Goal: Transaction & Acquisition: Book appointment/travel/reservation

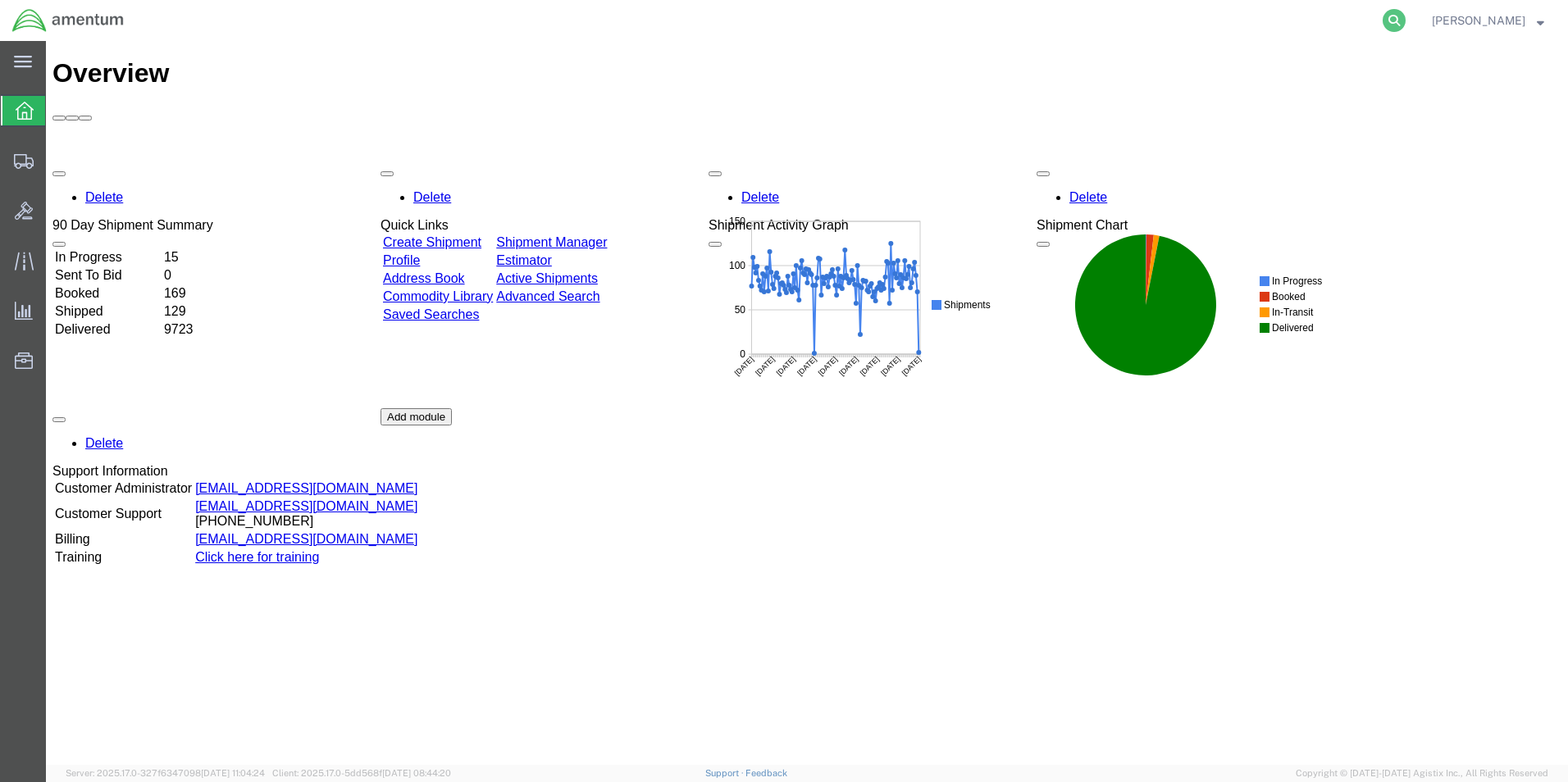
click at [1400, 27] on icon at bounding box center [1394, 20] width 23 height 23
click at [1204, 19] on input "search" at bounding box center [1133, 20] width 499 height 39
type input "289749478730"
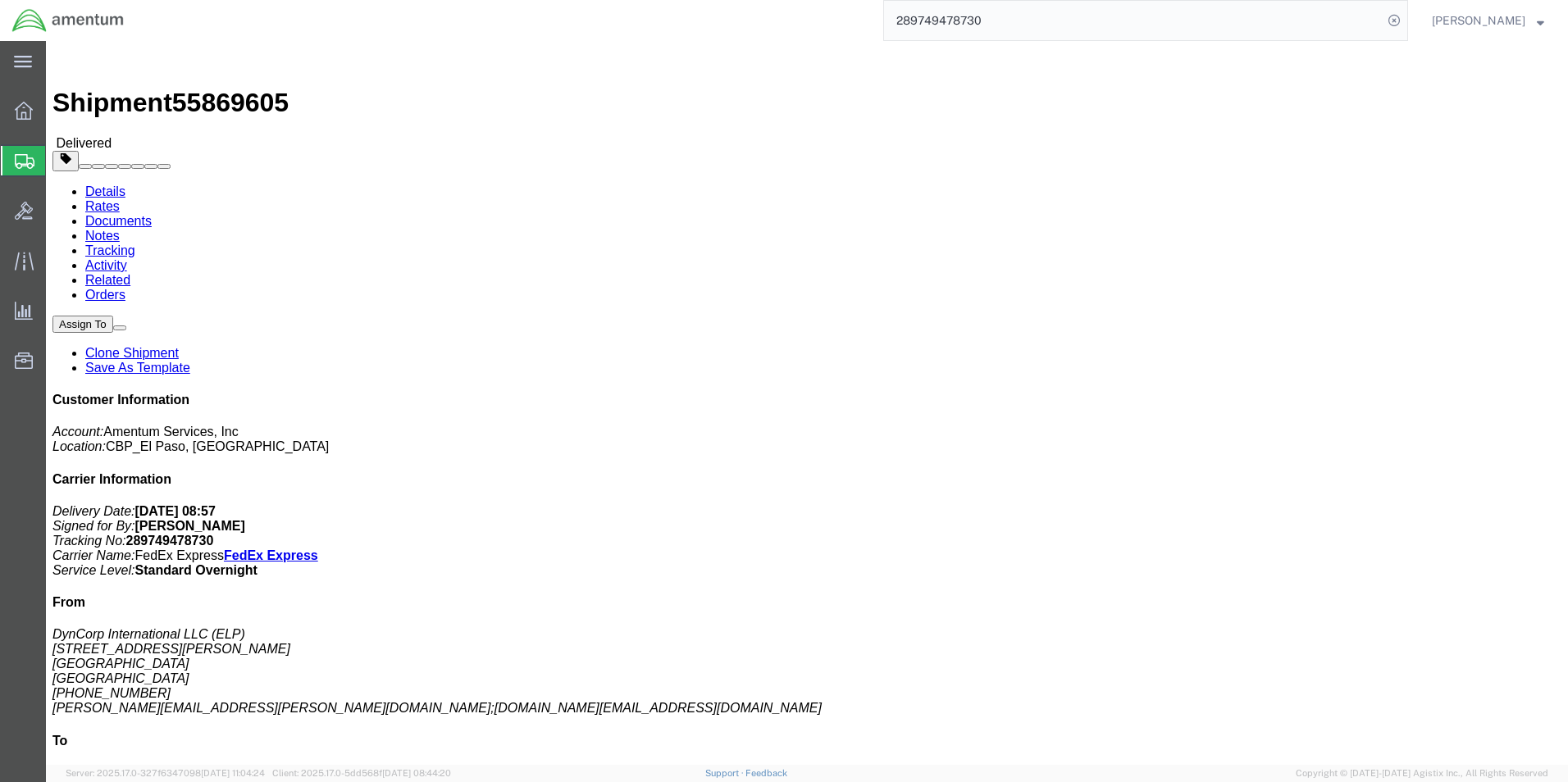
click link "Clone Shipment"
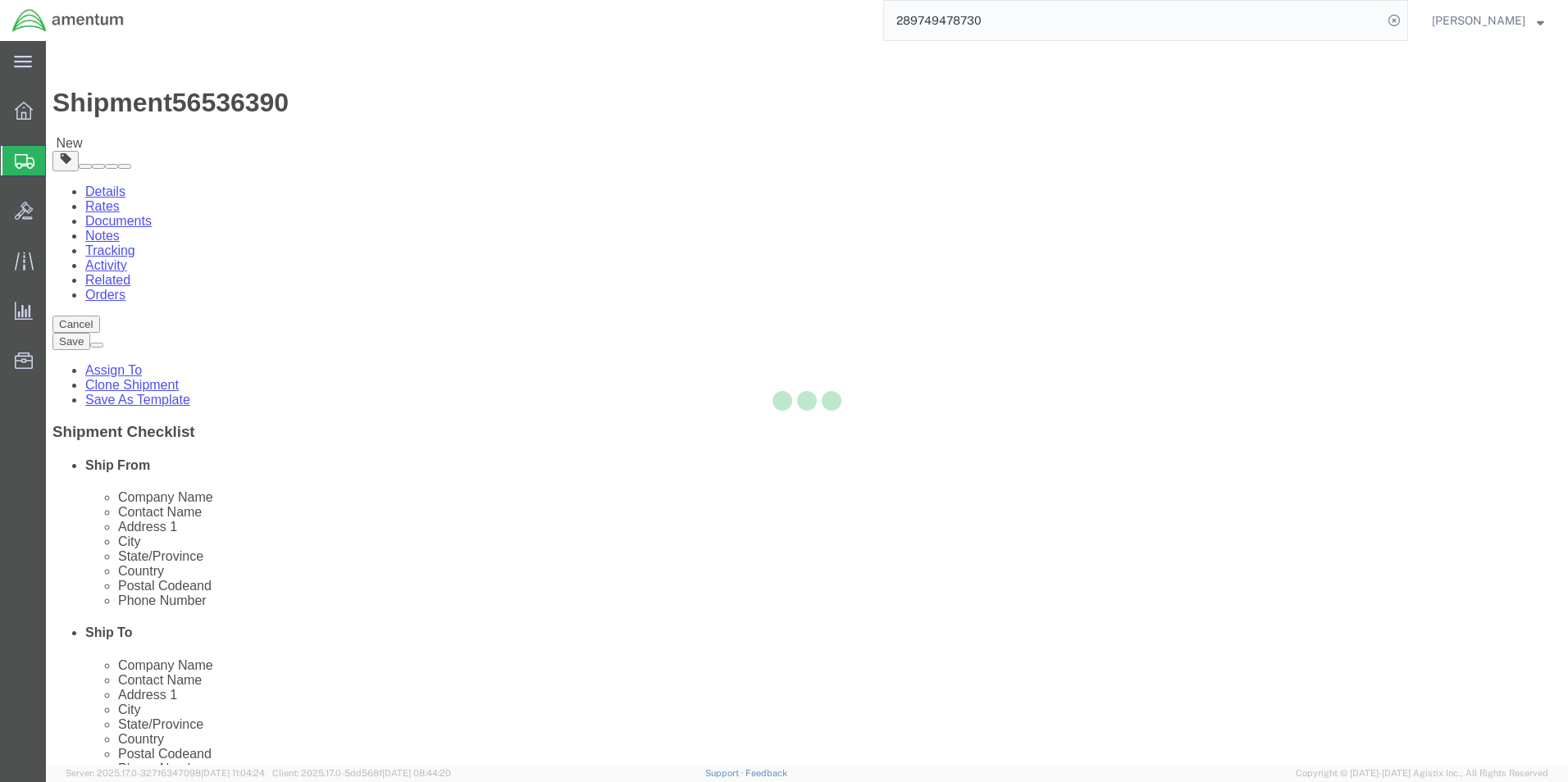
select select "49939"
select select "49917"
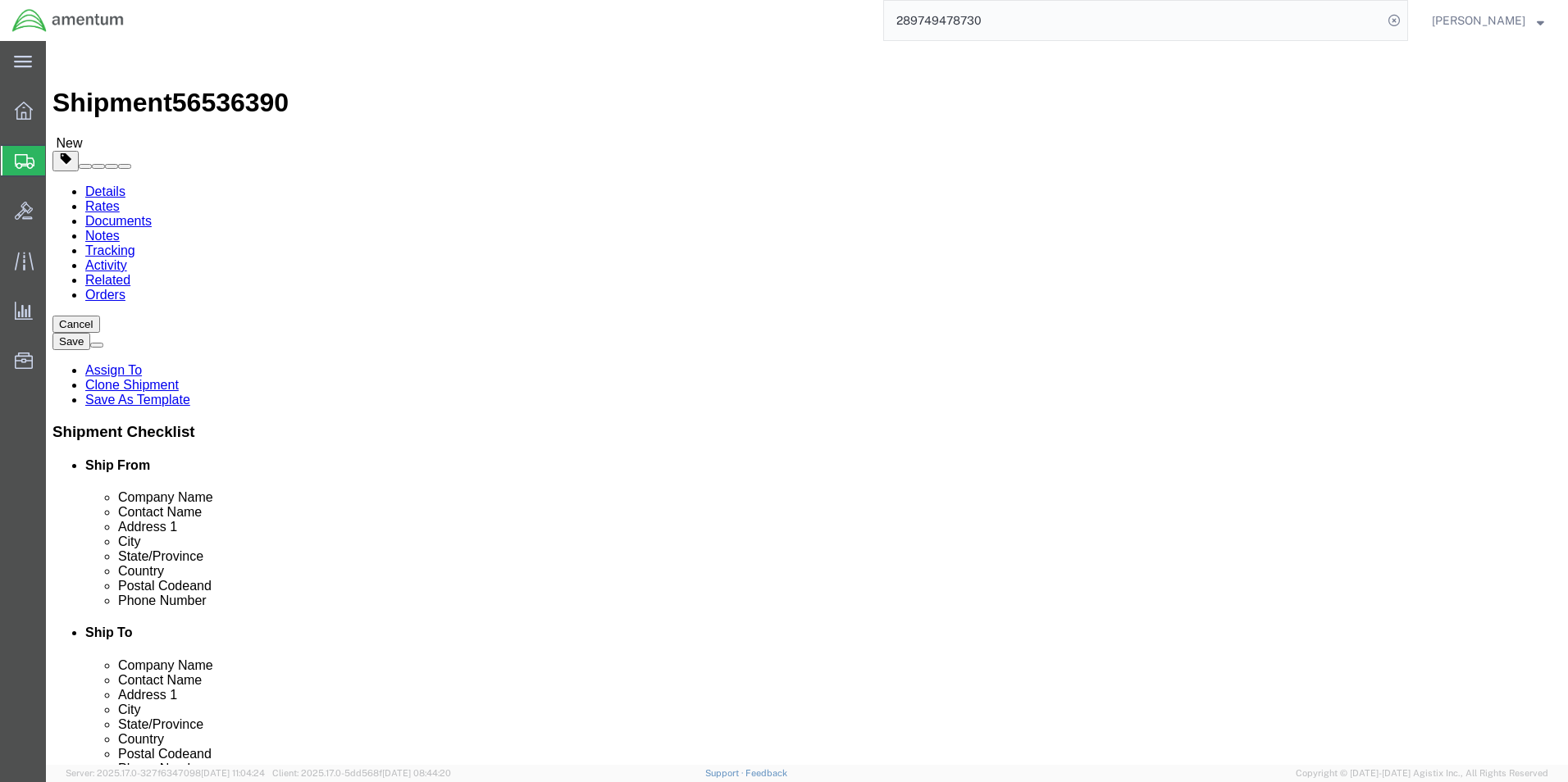
click input "[PERSON_NAME][EMAIL_ADDRESS][PERSON_NAME][DOMAIN_NAME];[PERSON_NAME][DOMAIN_NAM…"
click input "[PERSON_NAME][EMAIL_ADDRESS][PERSON_NAME][DOMAIN_NAME]"
click input "[PERSON_NAME][EMAIL_ADDRESS][PERSON_NAME][DOMAIN_NAME];"
paste input "[PERSON_NAME][EMAIL_ADDRESS][PERSON_NAME][DOMAIN_NAME]"
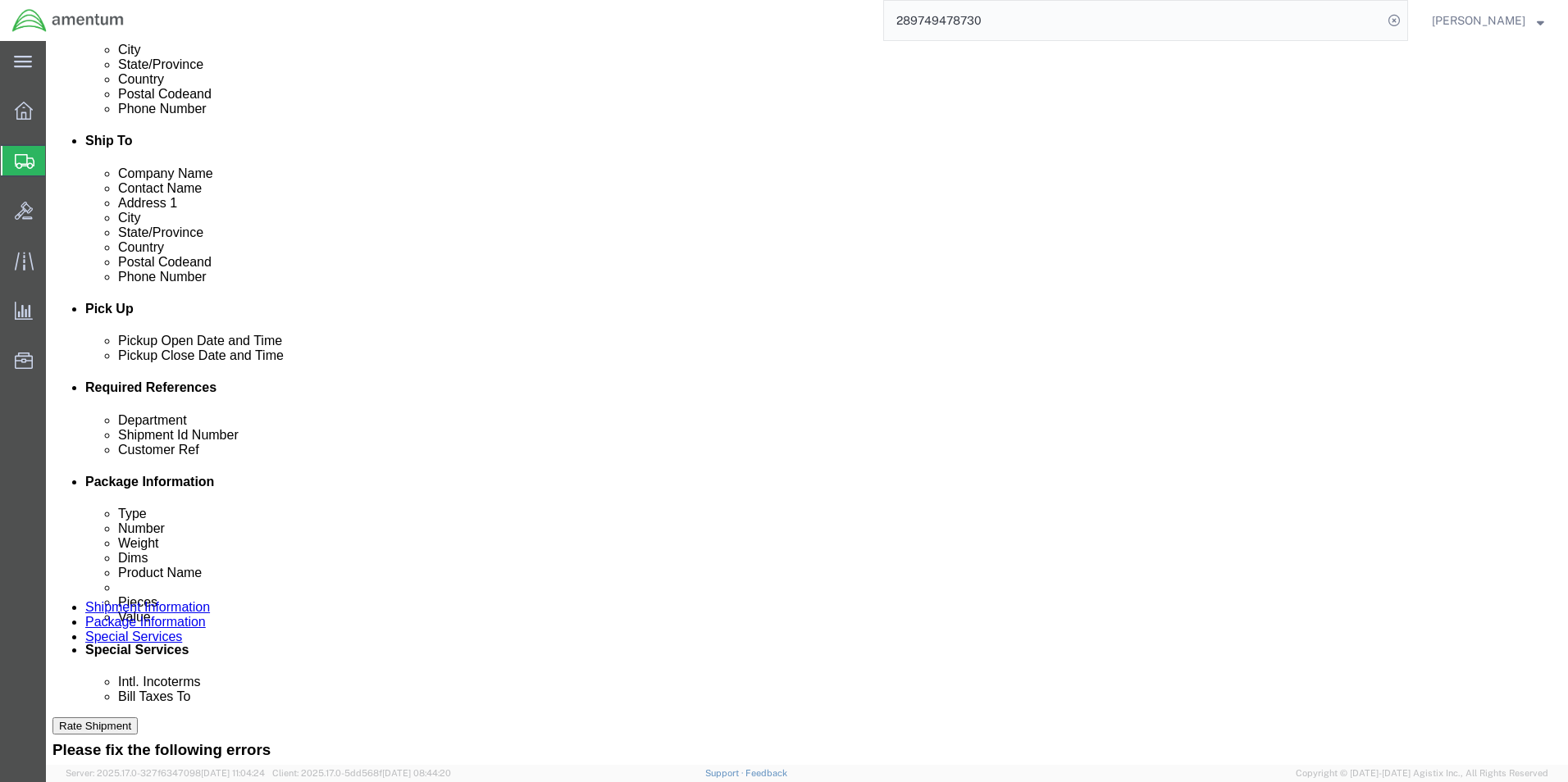
type input "[PERSON_NAME][EMAIL_ADDRESS][PERSON_NAME][DOMAIN_NAME];[PERSON_NAME][DOMAIN_NAM…"
checkbox input "false"
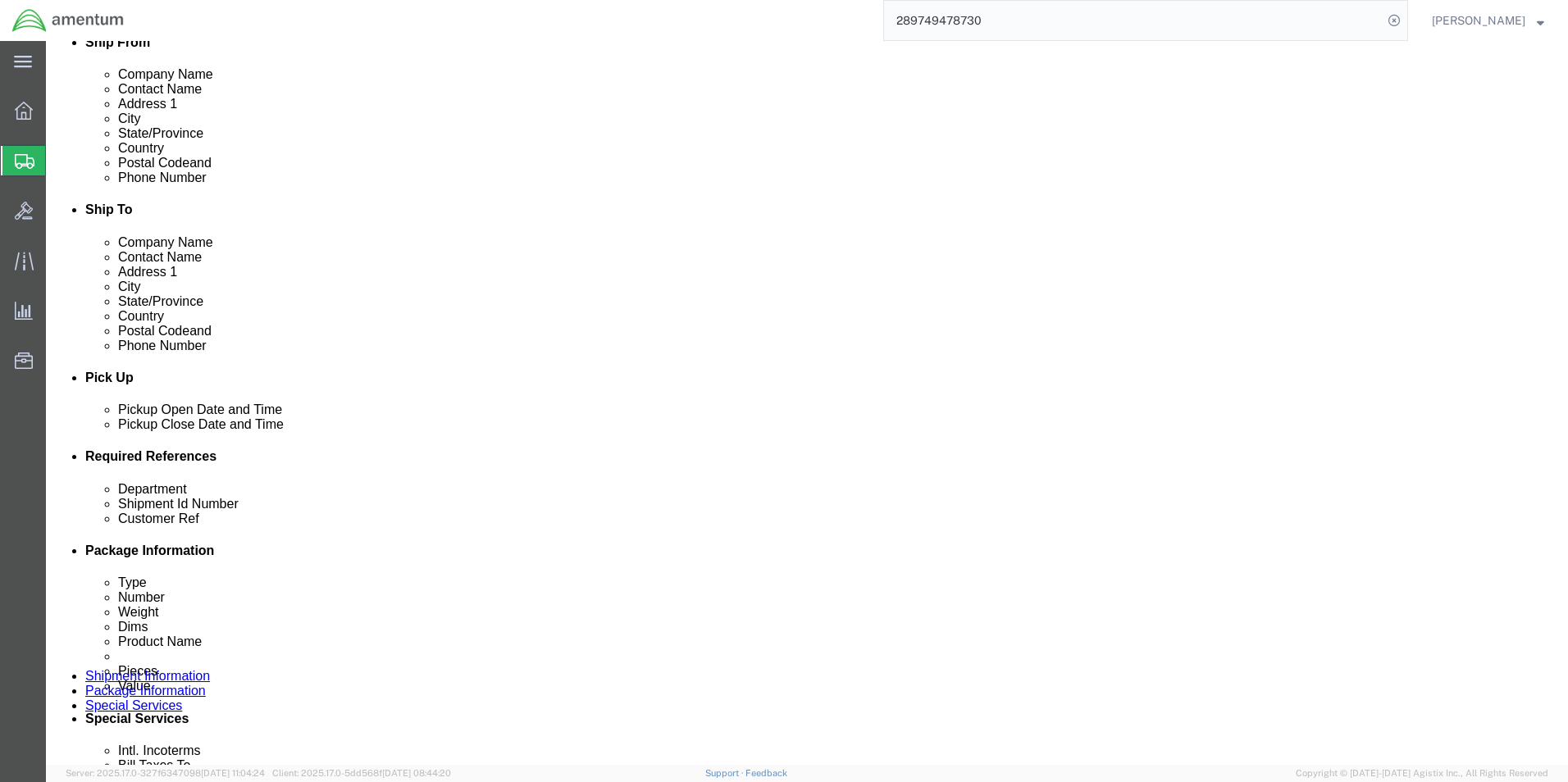
click div "[DATE] 8:32 AM"
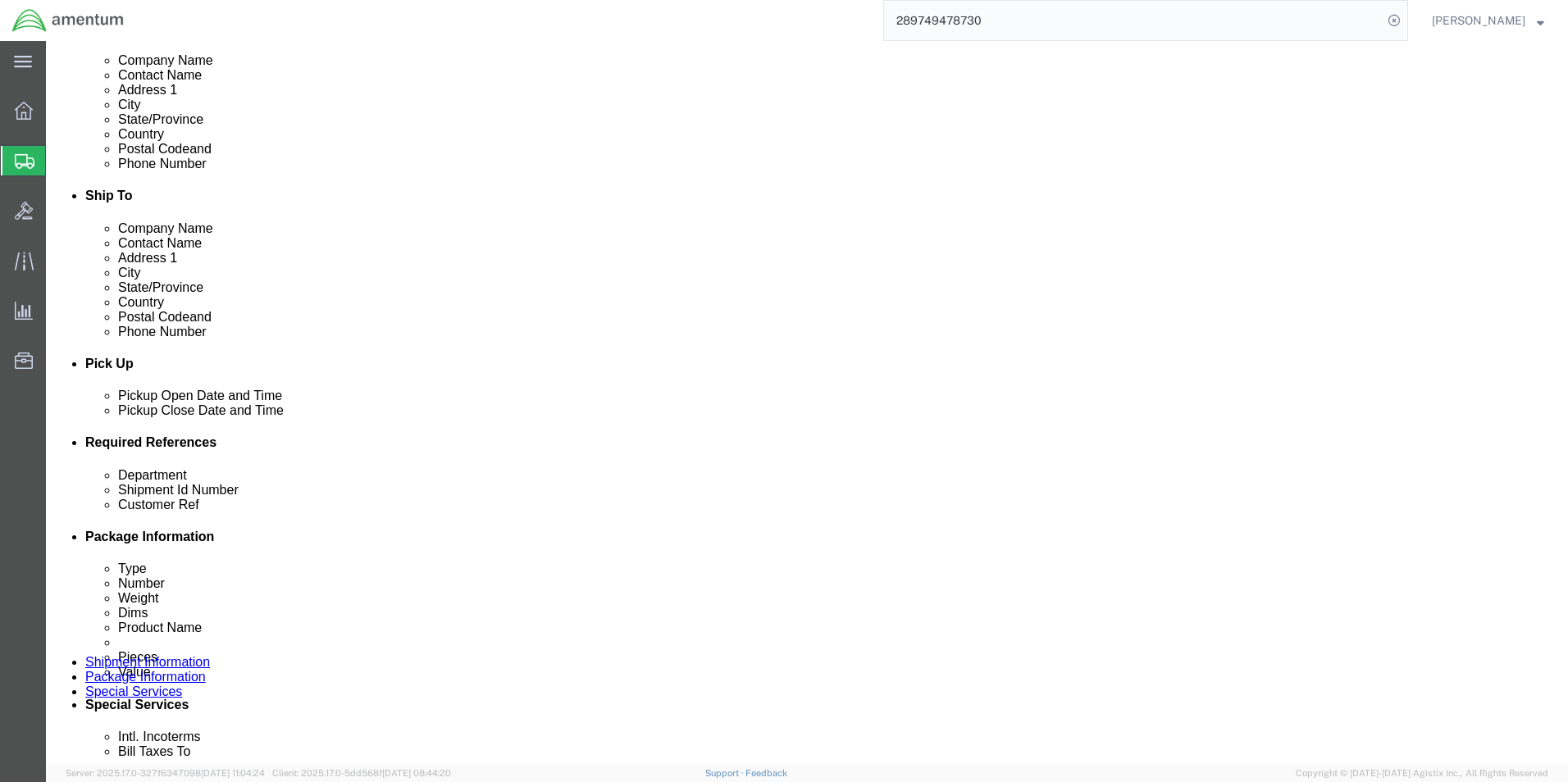
type input "2:30 PM"
click button "Apply"
click input "[DATE]"
type input "6"
type input "94885"
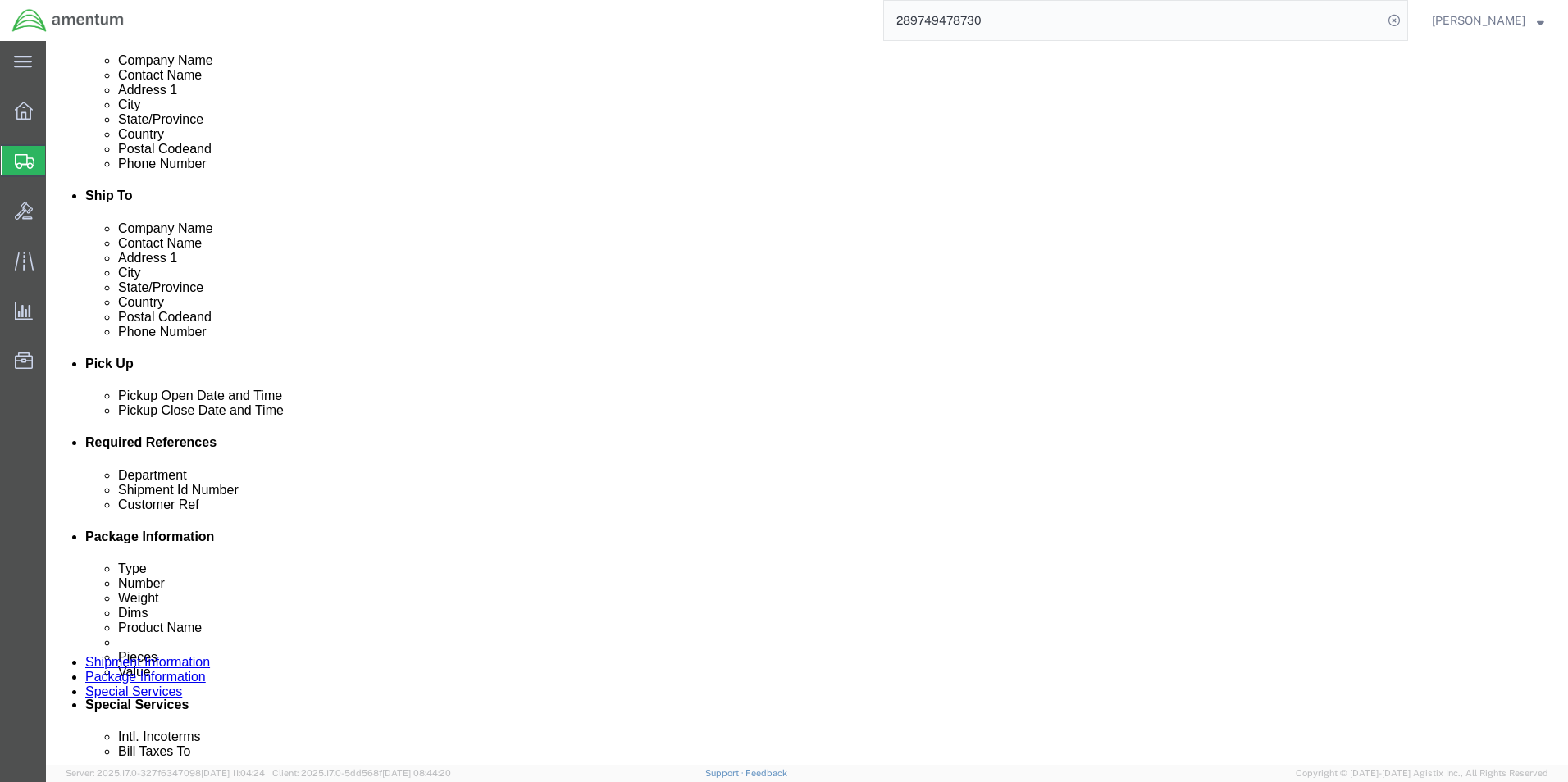
click input "ship # 90096"
type input "s"
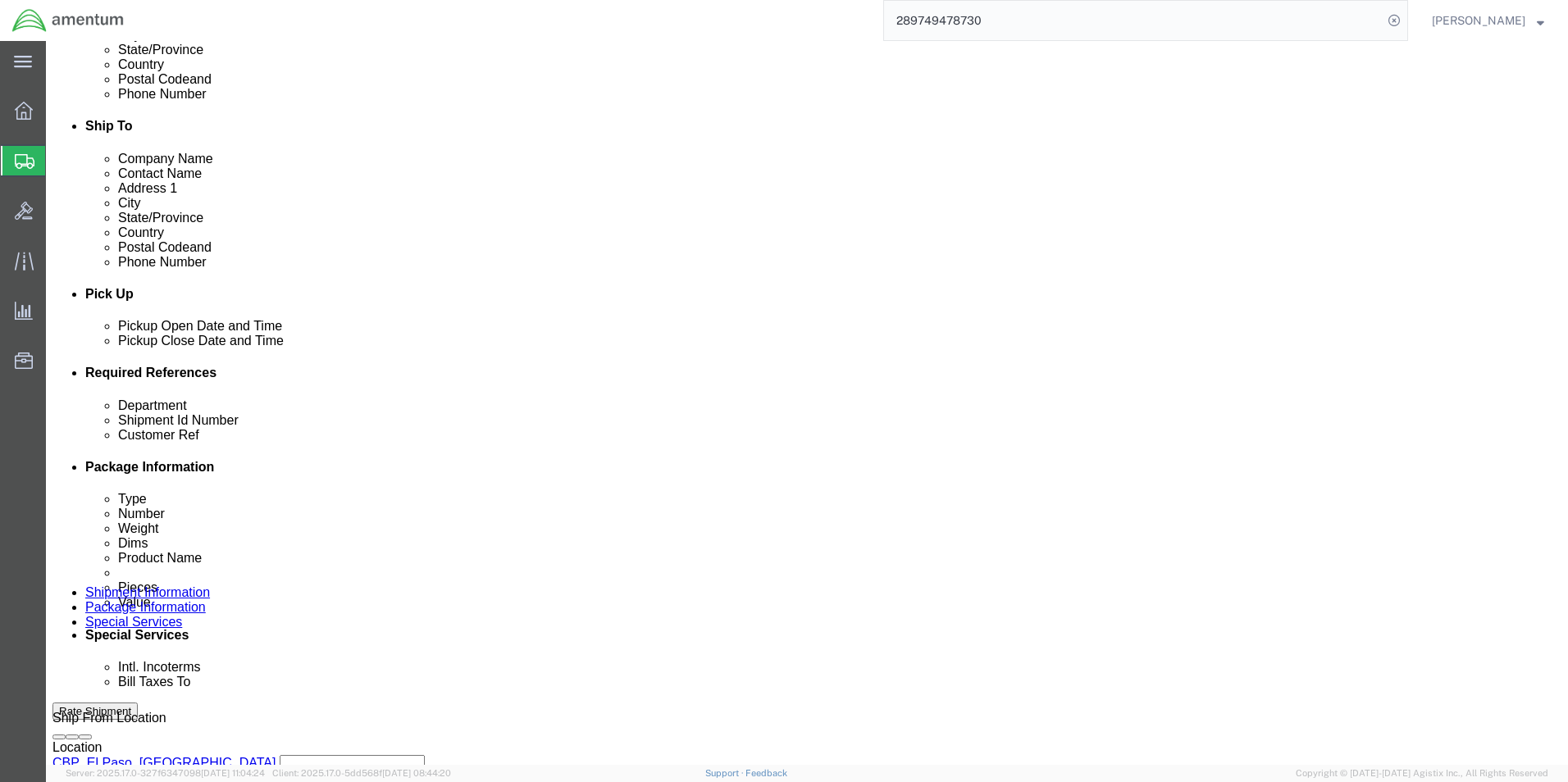
scroll to position [684, 0]
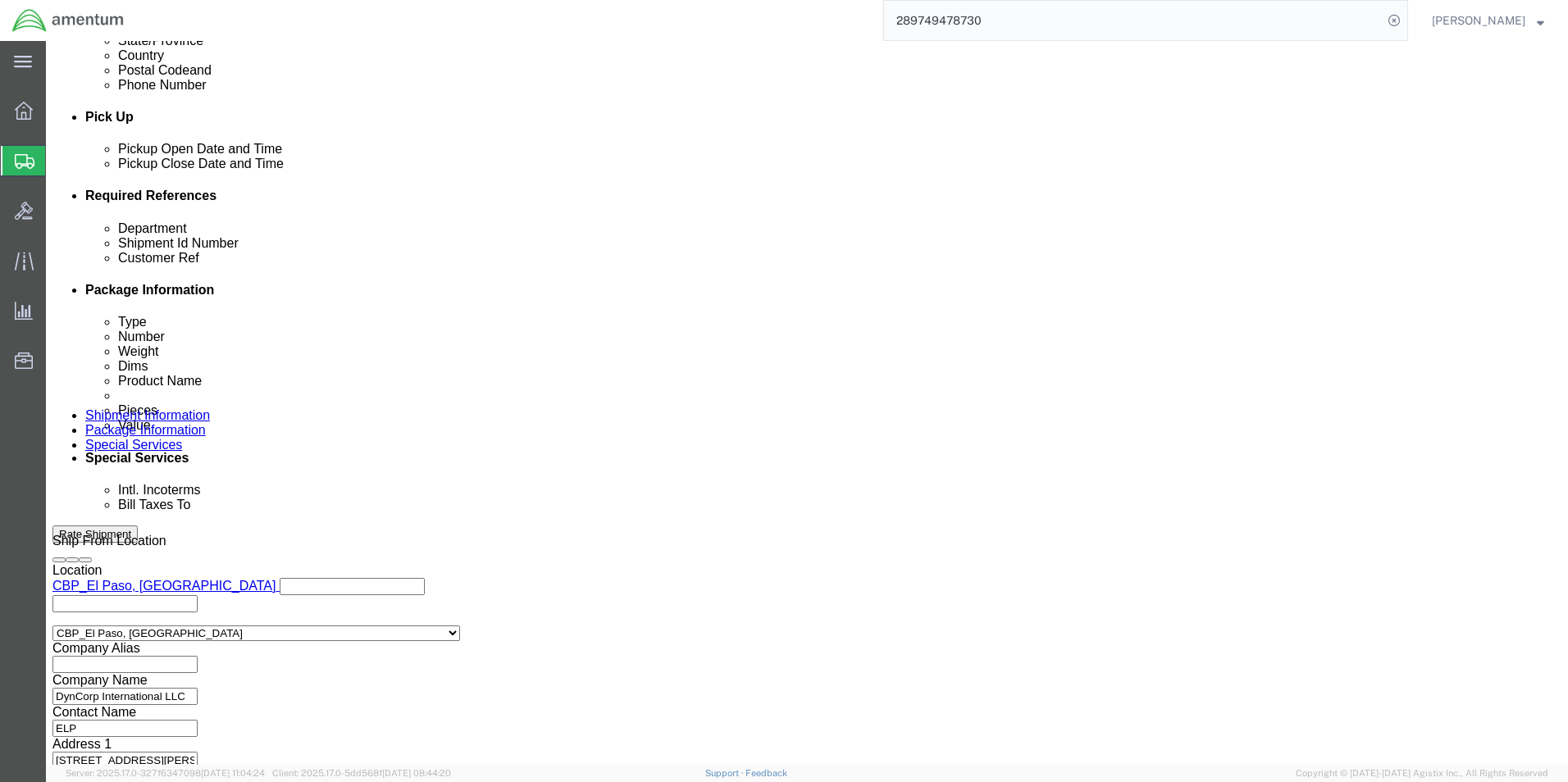
type input "NVG'S"
click button "Continue"
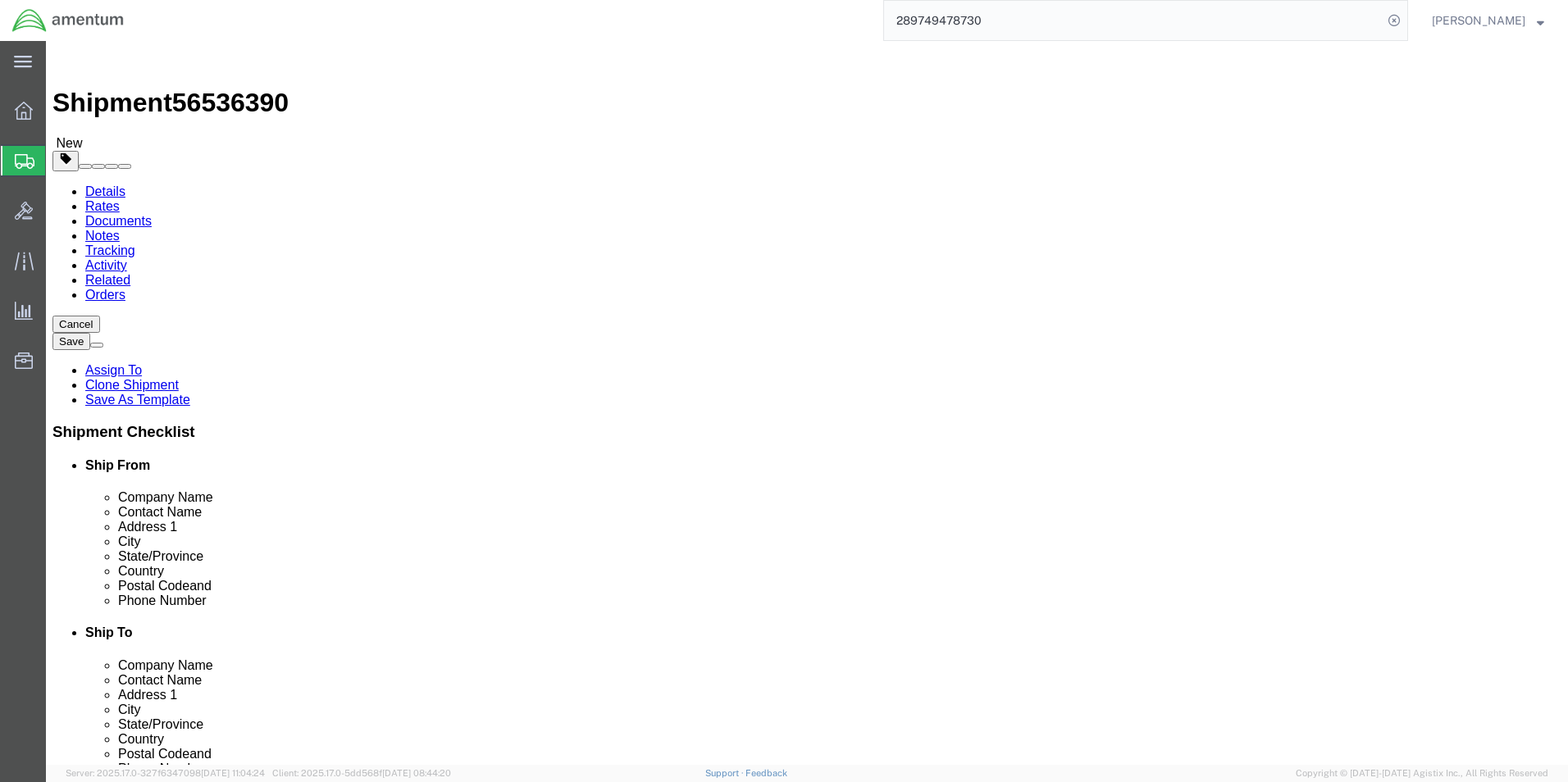
click span "button"
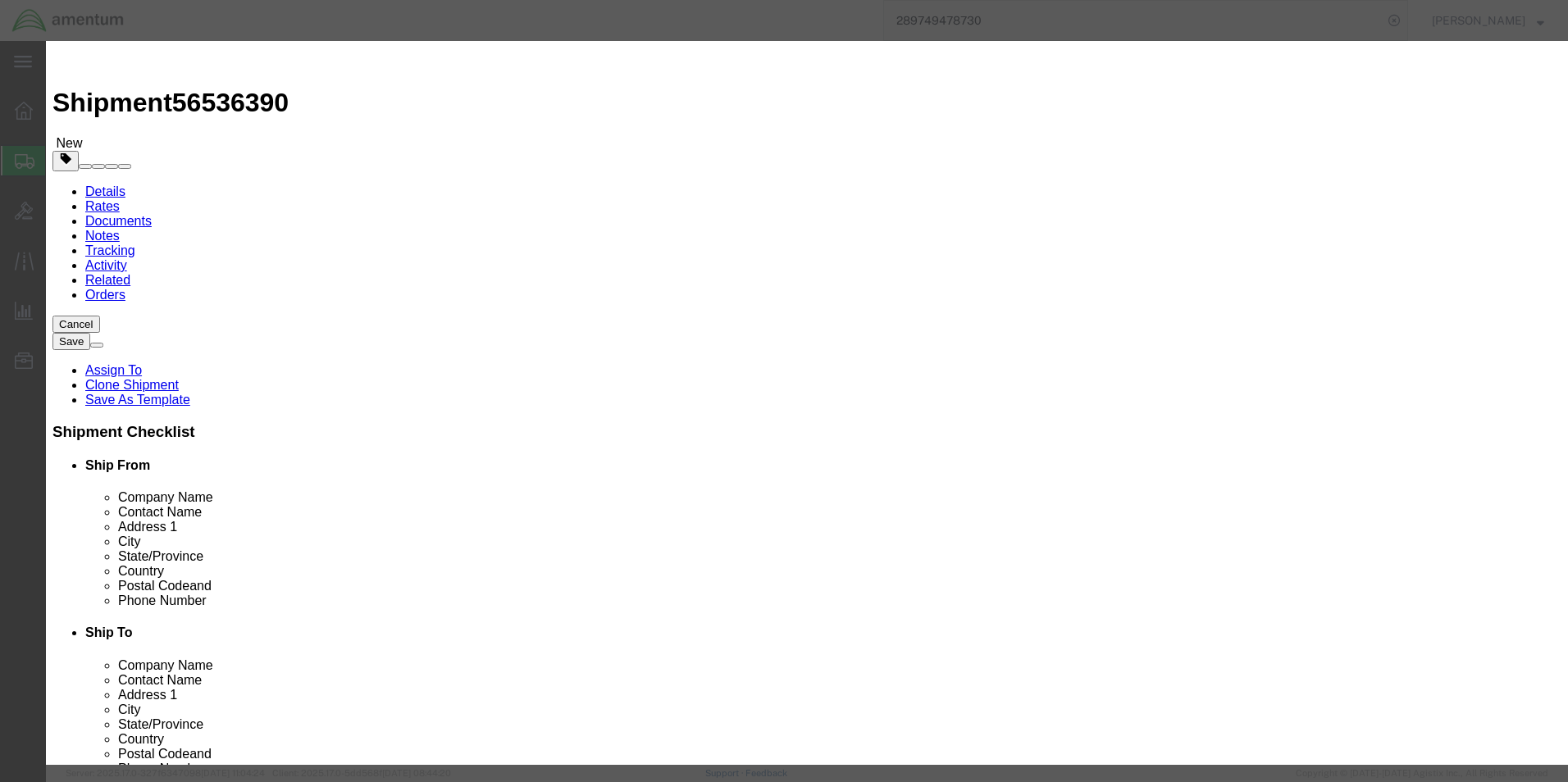
click button "Yes"
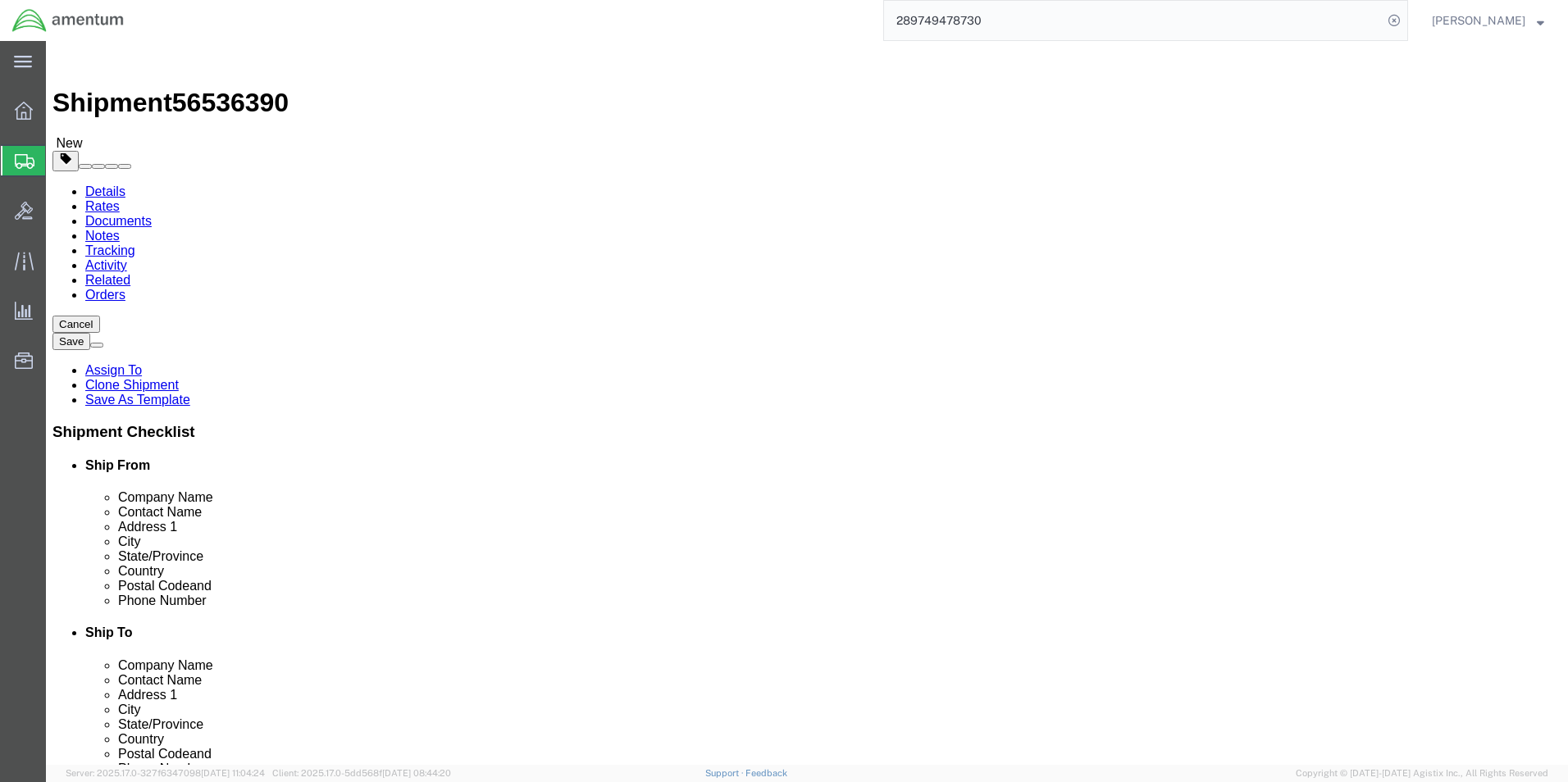
click input "48.00"
type input "20.00"
type input "15"
click input "14.00"
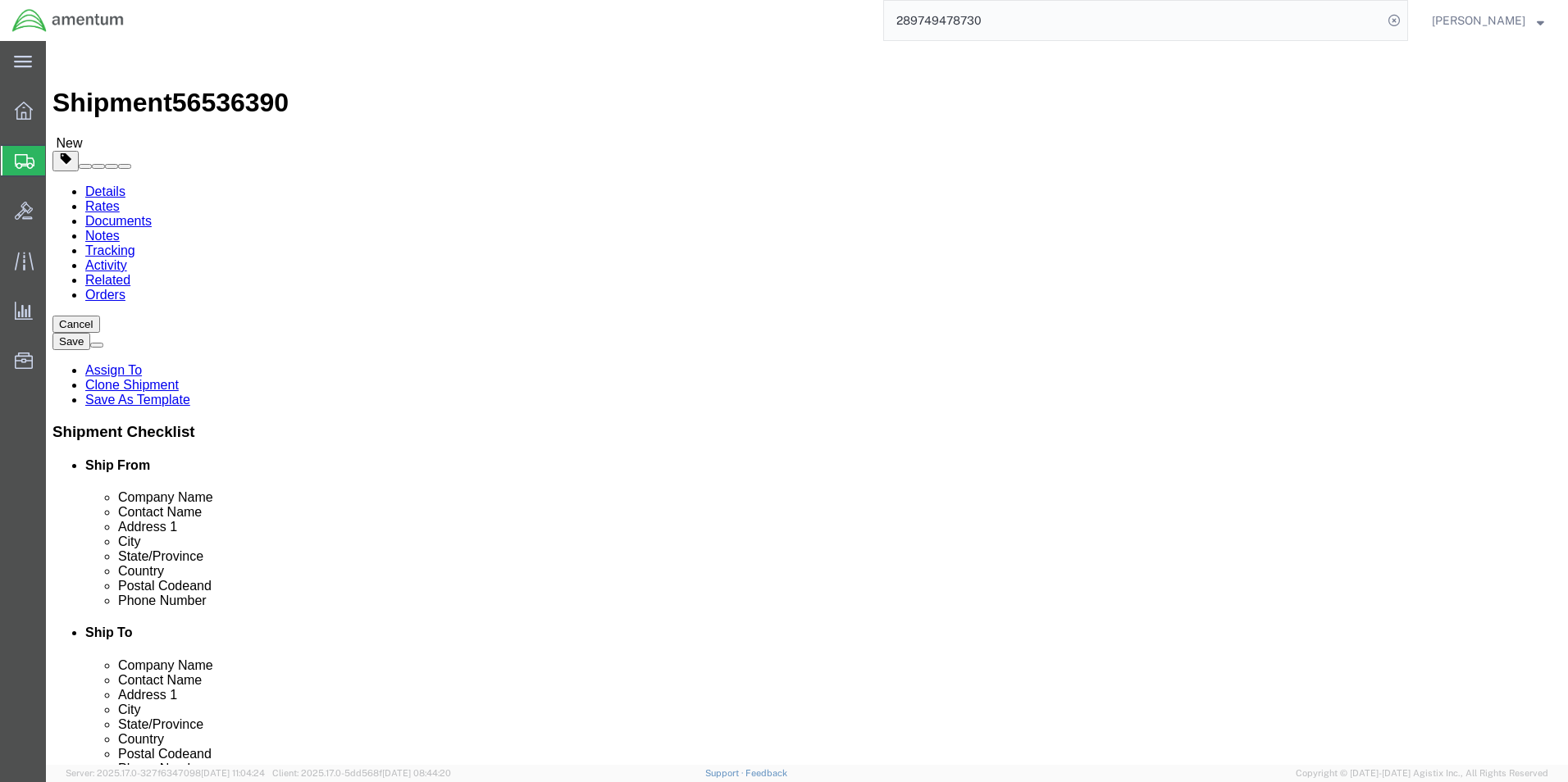
type input "23.800"
click dd "4.00 Each"
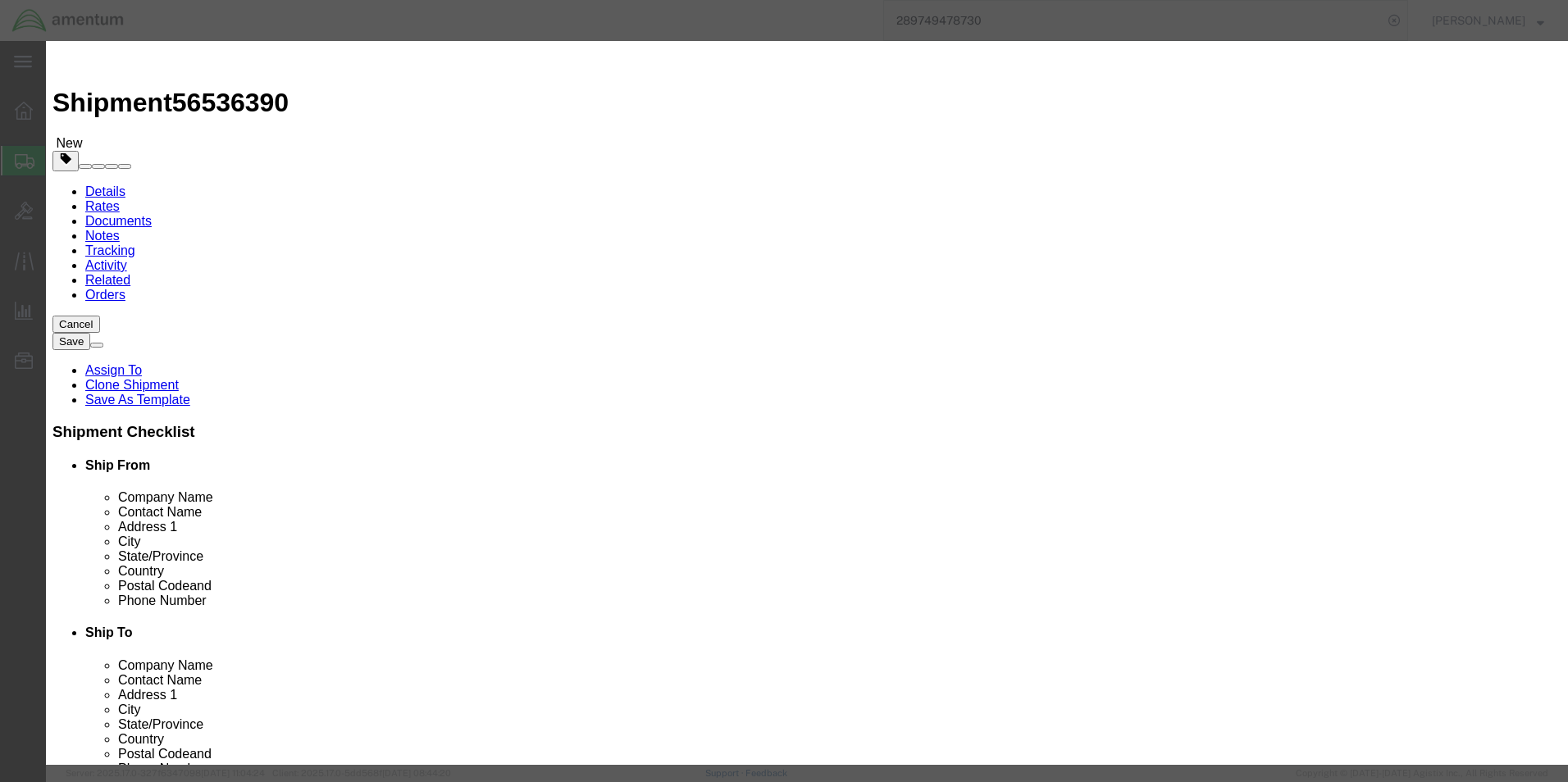
click input "4.00"
type input "8.00"
type input "40000"
click div "Commodity library"
drag, startPoint x: 1131, startPoint y: 564, endPoint x: 1166, endPoint y: 583, distance: 39.8
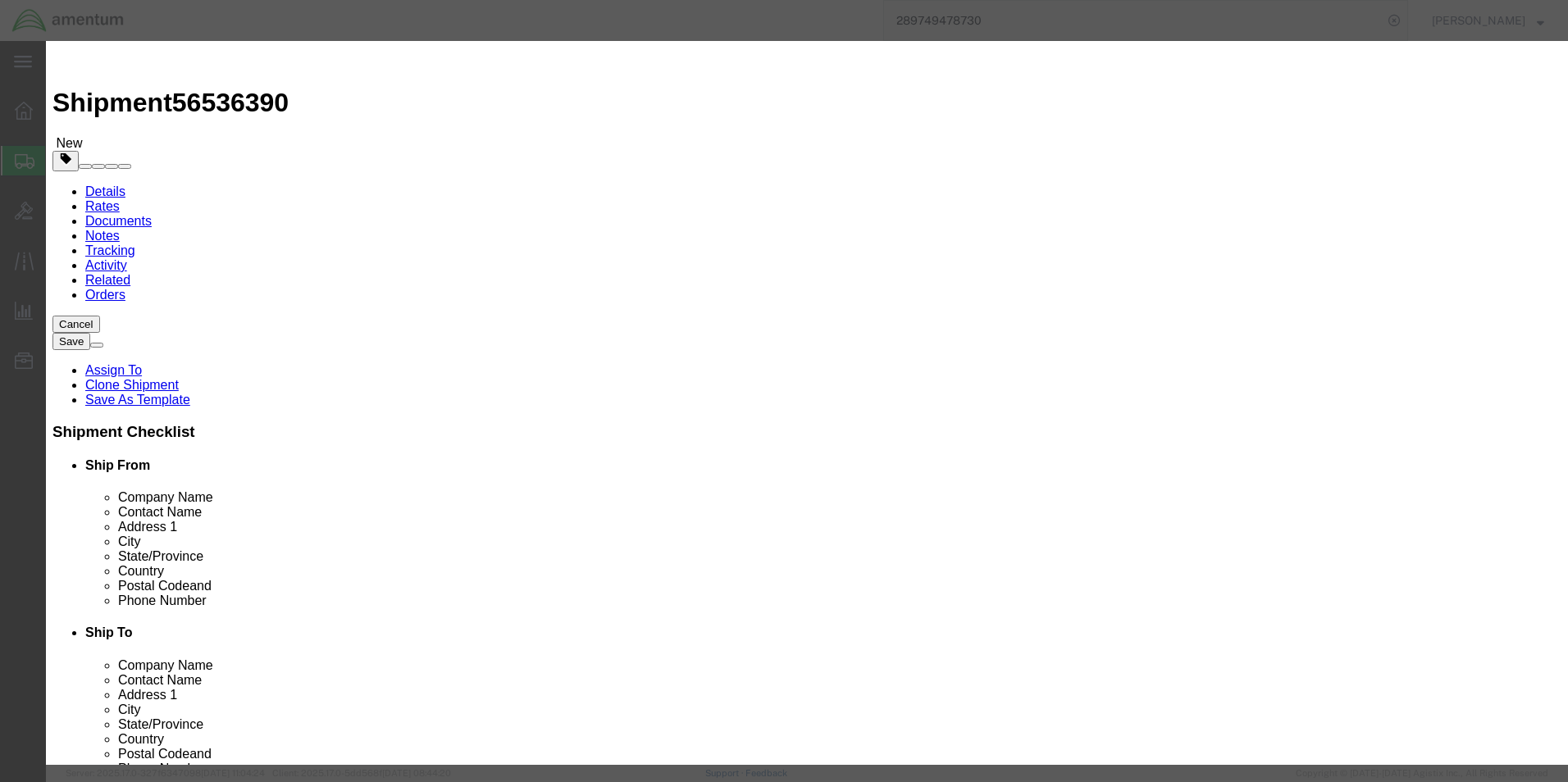
click button "Save & Close"
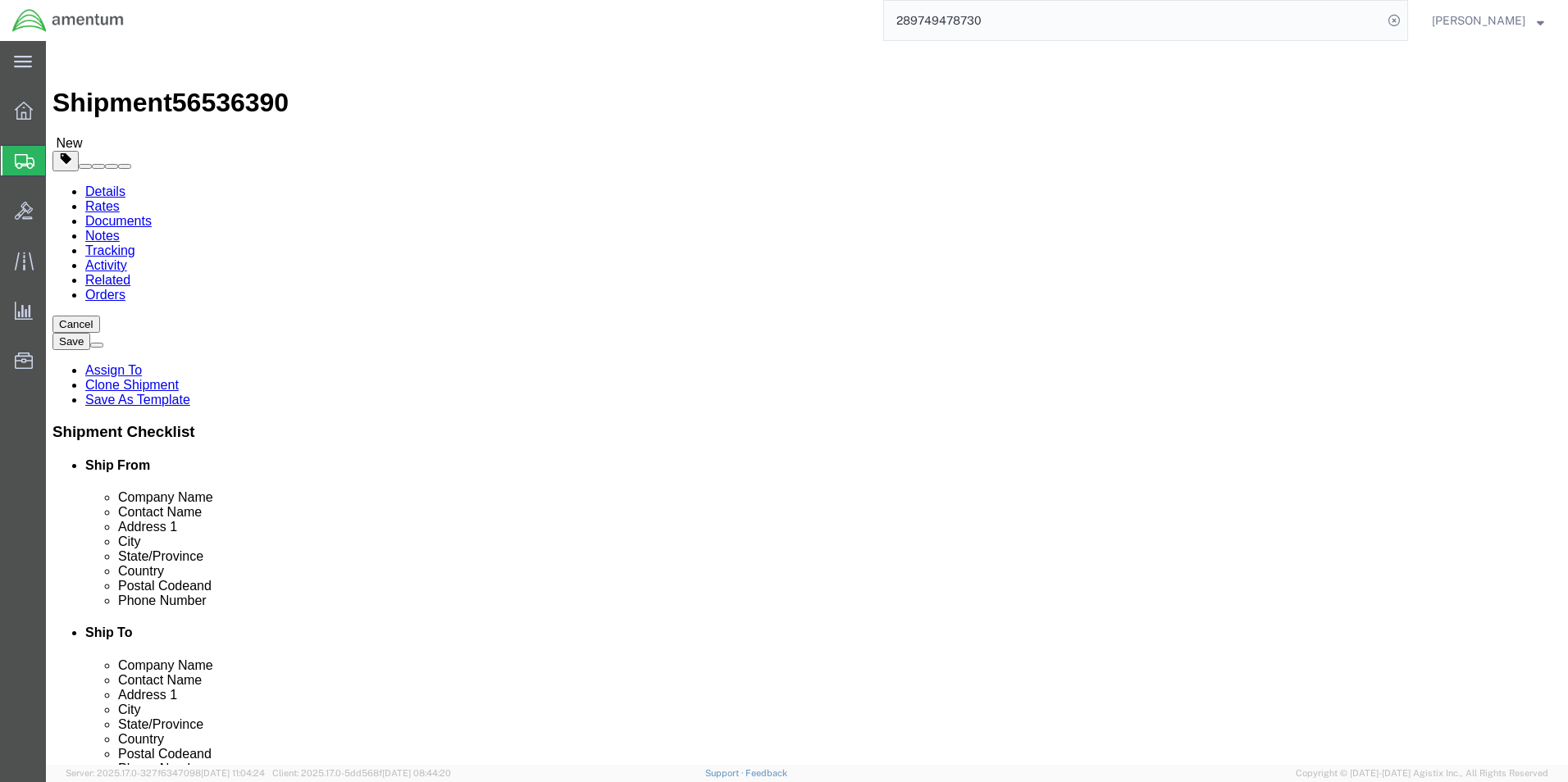
click button "Continue"
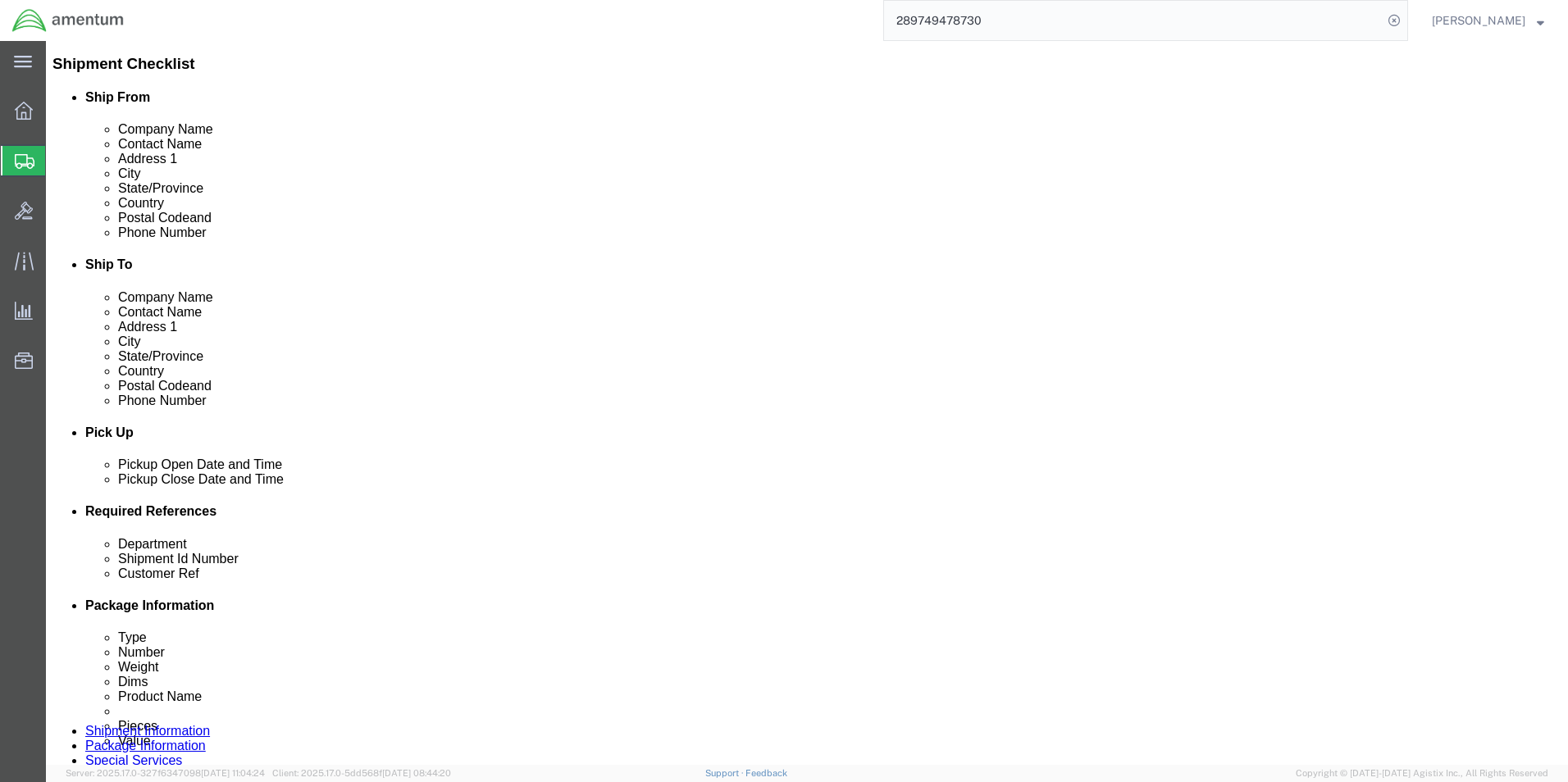
scroll to position [574, 0]
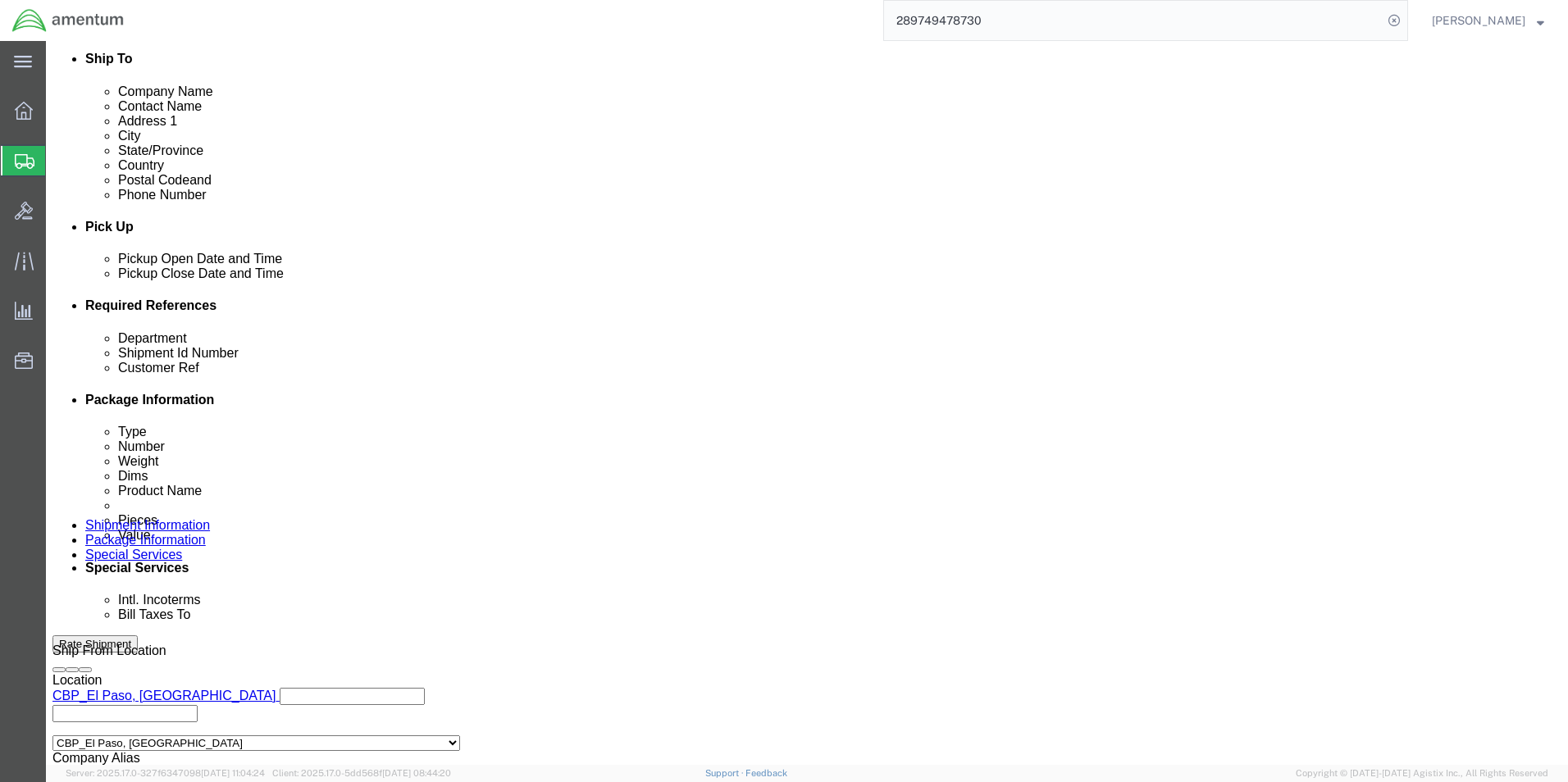
click button "Rate Shipment"
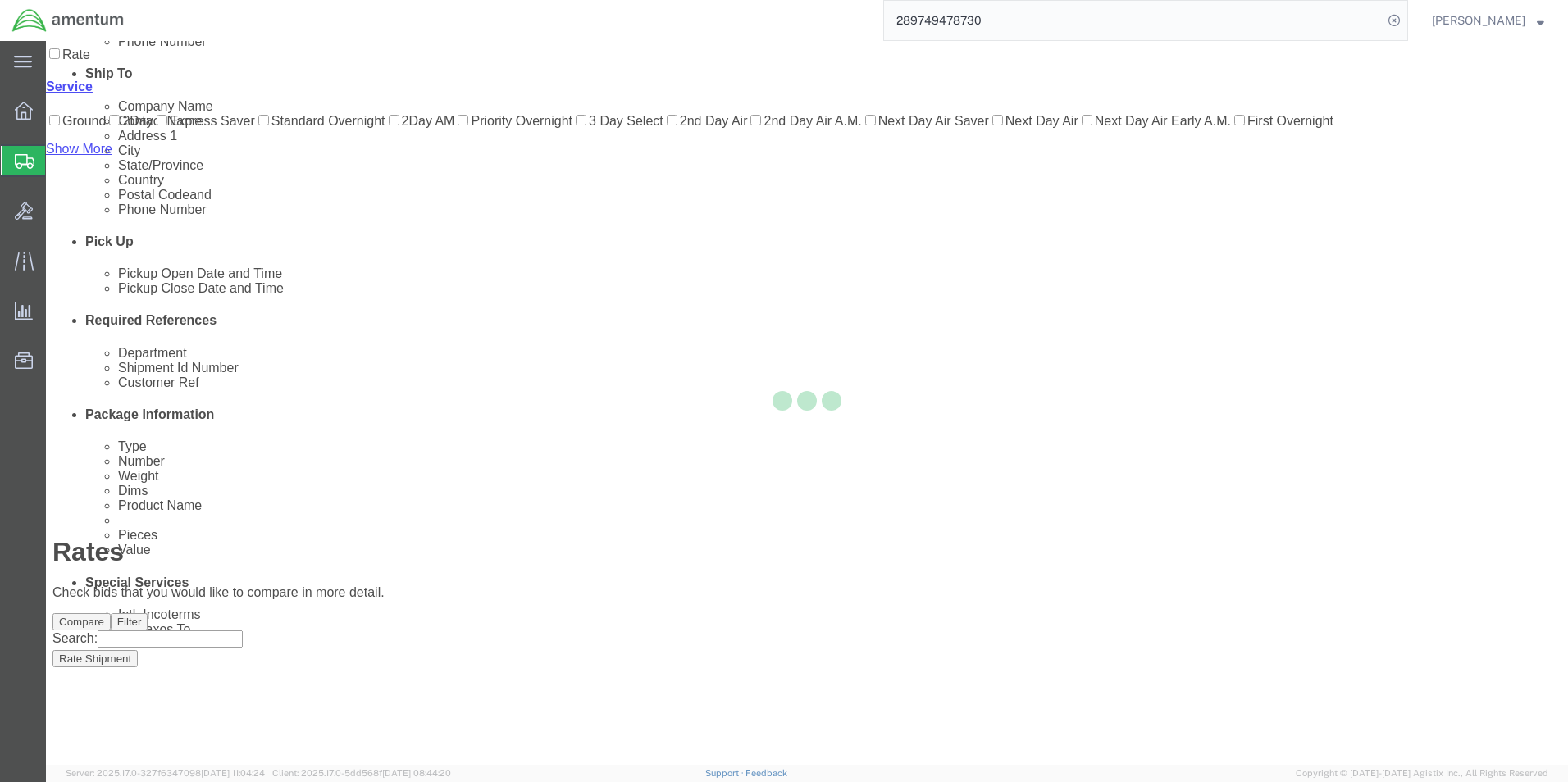
scroll to position [36, 0]
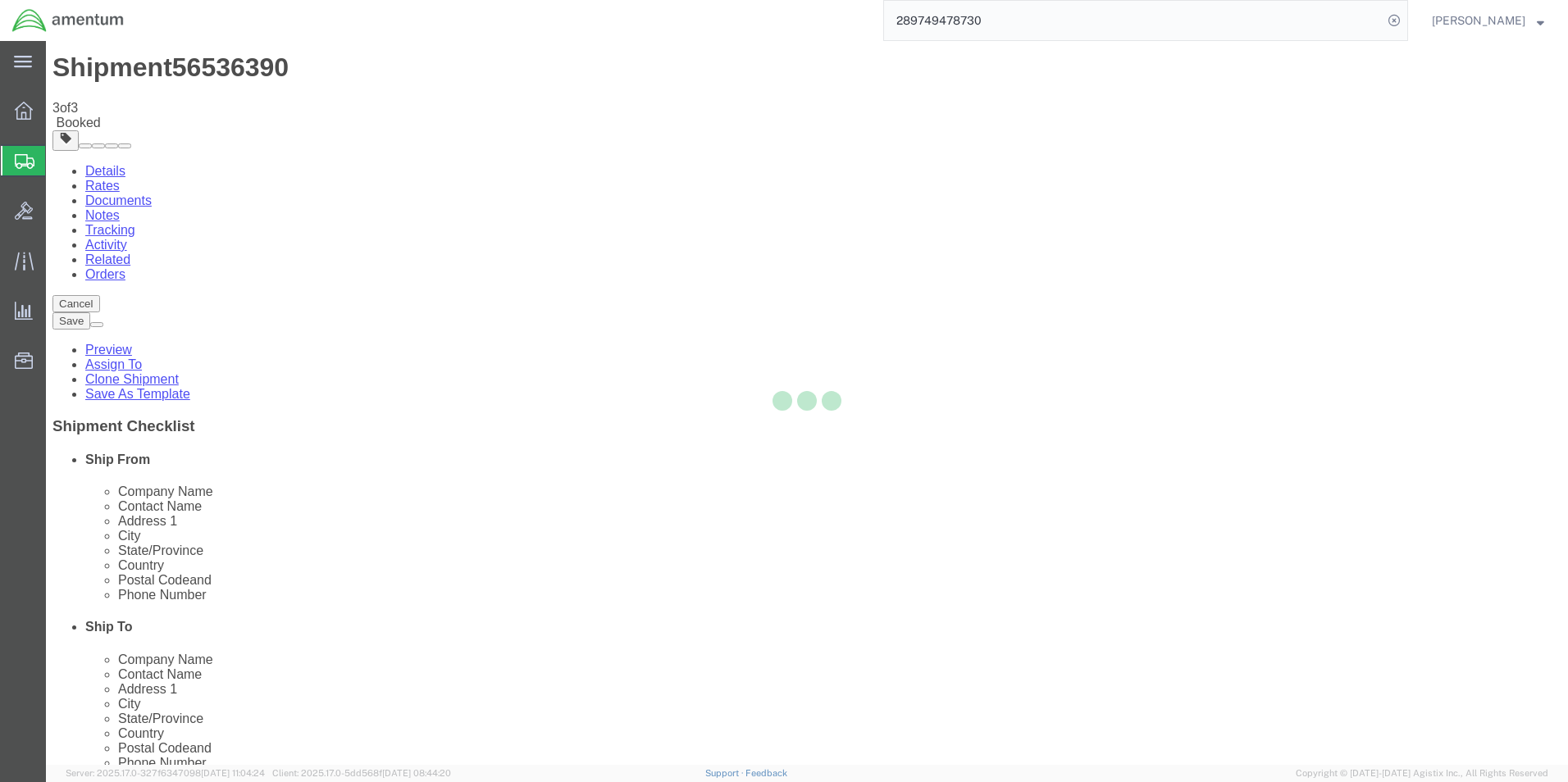
scroll to position [0, 0]
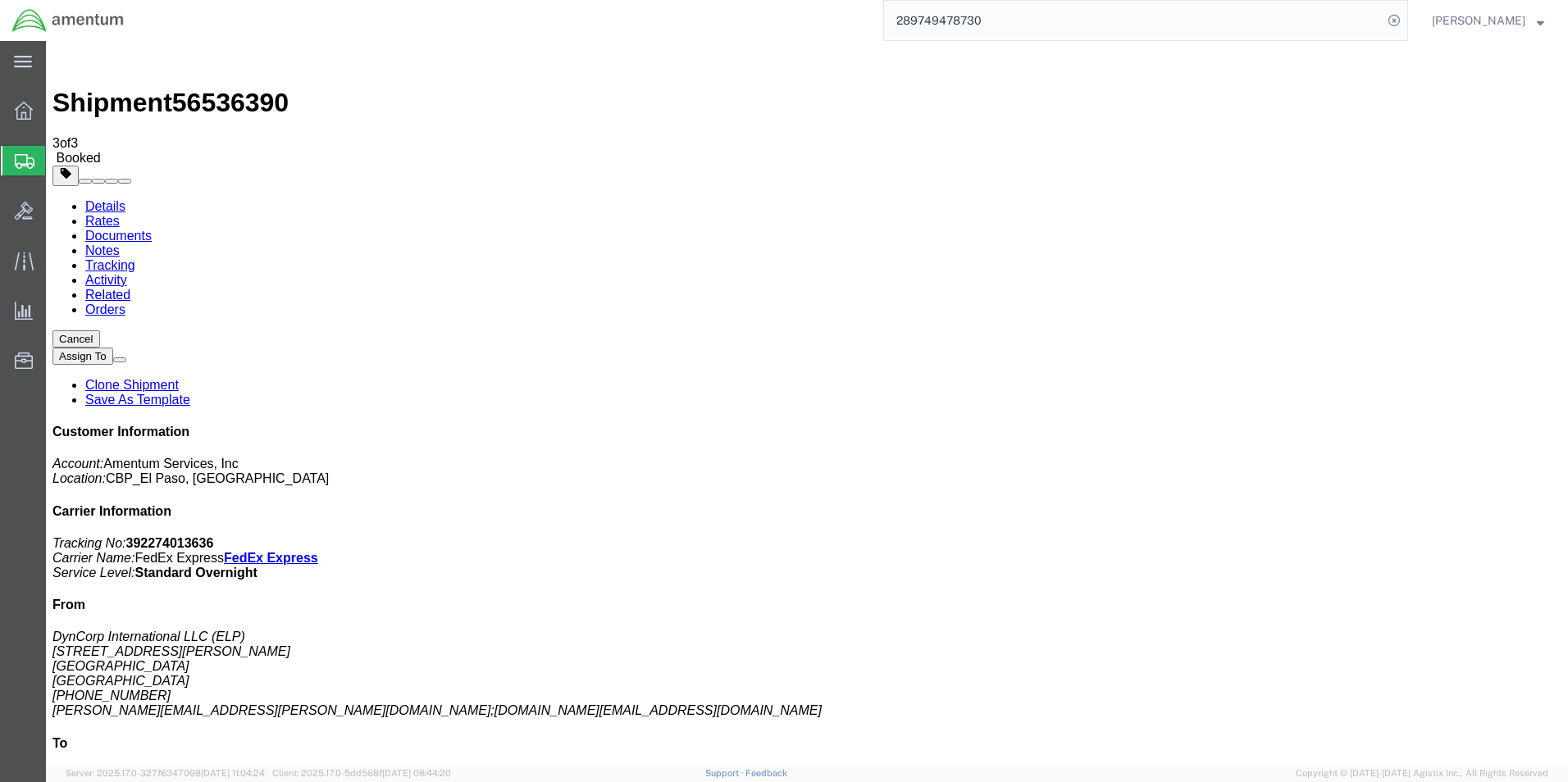
click at [94, 199] on link "Details" at bounding box center [105, 206] width 40 height 14
click link "Schedule pickup request"
